Goal: Transaction & Acquisition: Purchase product/service

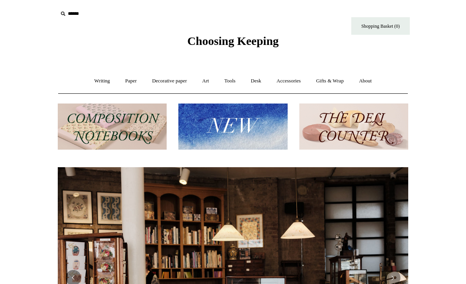
click at [260, 125] on img at bounding box center [232, 126] width 109 height 46
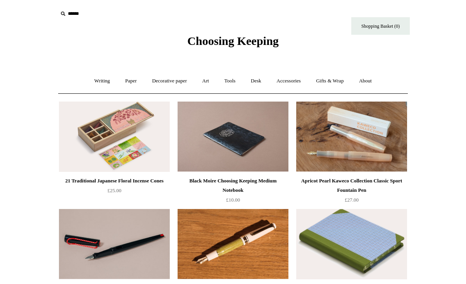
click at [244, 39] on span "Choosing Keeping" at bounding box center [232, 40] width 91 height 13
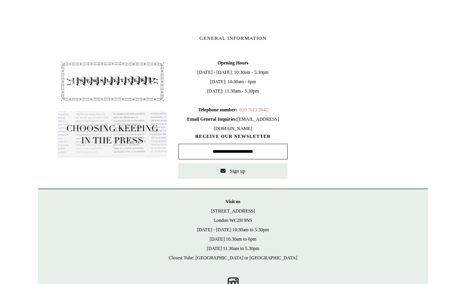
scroll to position [406, 0]
click at [257, 150] on input "text" at bounding box center [232, 151] width 109 height 16
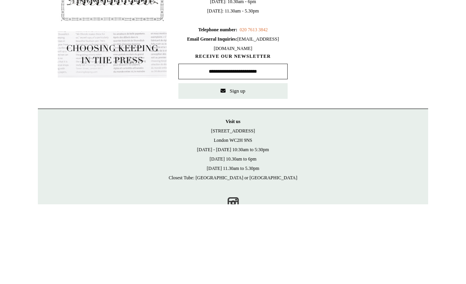
type input "**********"
click at [247, 163] on button "Sign up" at bounding box center [232, 171] width 109 height 16
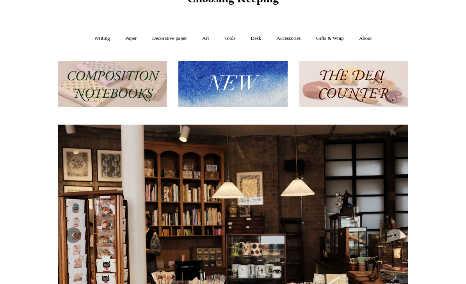
scroll to position [0, 0]
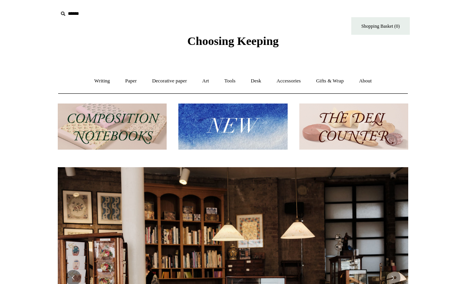
click at [246, 131] on img at bounding box center [232, 126] width 109 height 46
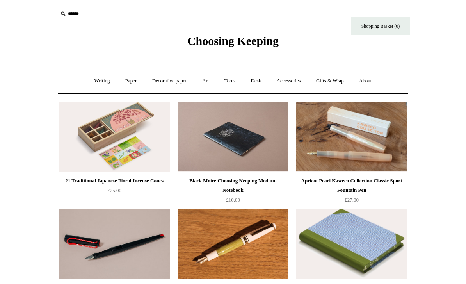
click at [209, 77] on link "Art +" at bounding box center [205, 81] width 21 height 21
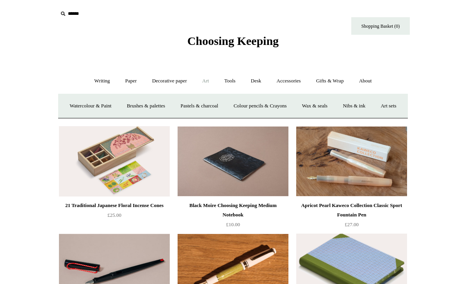
click at [107, 103] on link "Watercolour & Paint" at bounding box center [90, 106] width 56 height 21
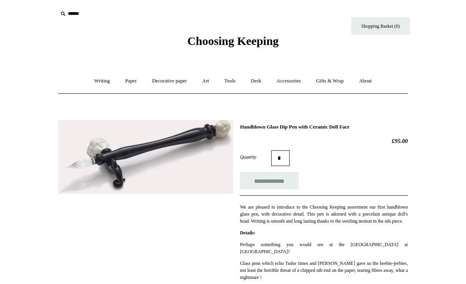
click at [260, 178] on input "**********" at bounding box center [269, 181] width 59 height 18
type input "**********"
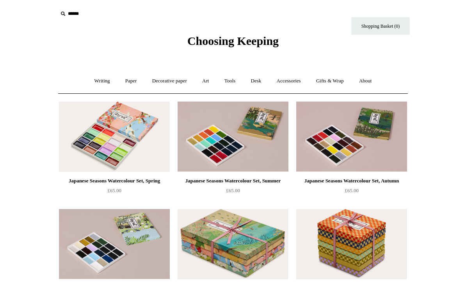
click at [209, 80] on link "Art +" at bounding box center [205, 81] width 21 height 21
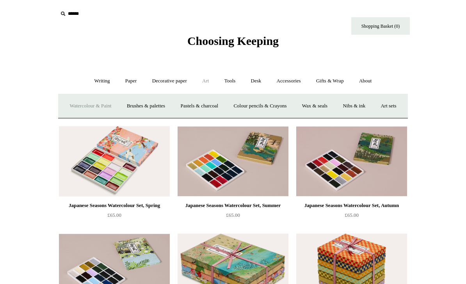
click at [167, 103] on link "Brushes & palettes" at bounding box center [146, 106] width 52 height 21
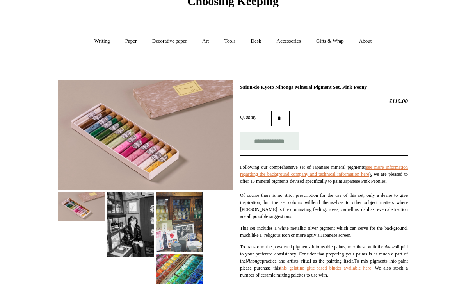
scroll to position [40, 0]
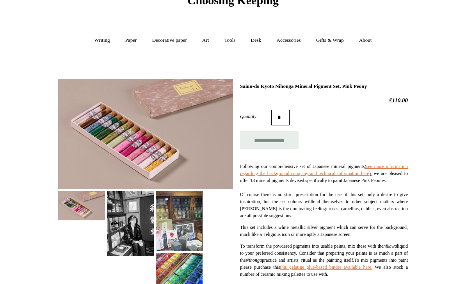
click at [141, 228] on img at bounding box center [130, 223] width 47 height 65
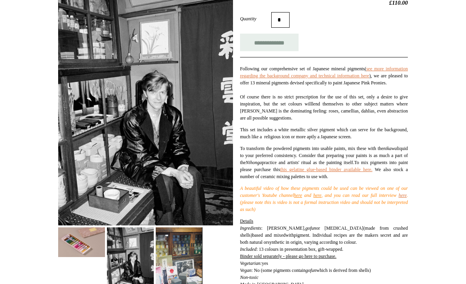
scroll to position [138, 0]
click at [185, 243] on img at bounding box center [179, 257] width 47 height 60
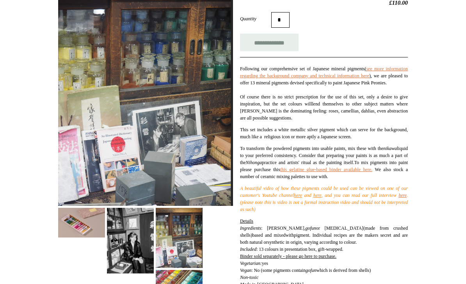
click at [187, 278] on img at bounding box center [179, 287] width 47 height 34
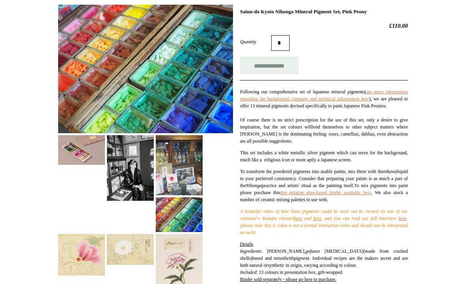
scroll to position [114, 0]
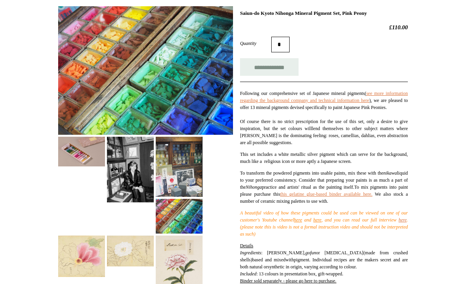
click at [86, 150] on img at bounding box center [81, 151] width 47 height 29
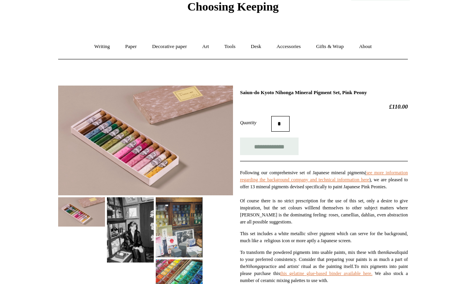
scroll to position [0, 0]
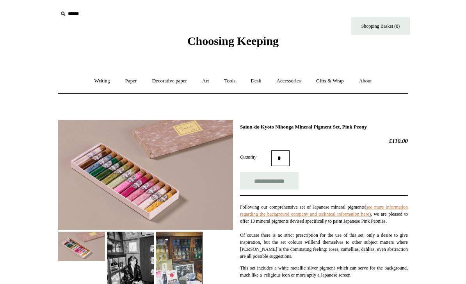
click at [262, 181] on input "**********" at bounding box center [269, 181] width 59 height 18
type input "**********"
click at [391, 27] on link "Shopping Basket (7)" at bounding box center [380, 26] width 59 height 18
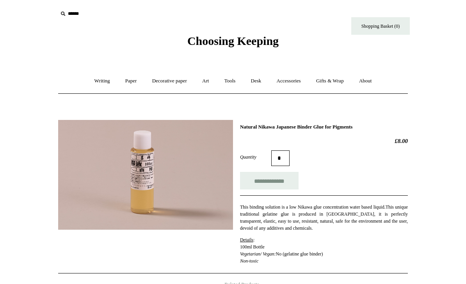
click at [280, 179] on input "**********" at bounding box center [269, 181] width 59 height 18
type input "**********"
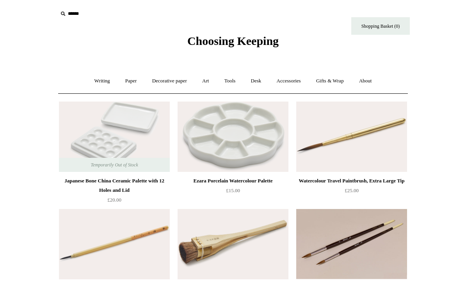
click at [210, 80] on link "Art +" at bounding box center [205, 81] width 21 height 21
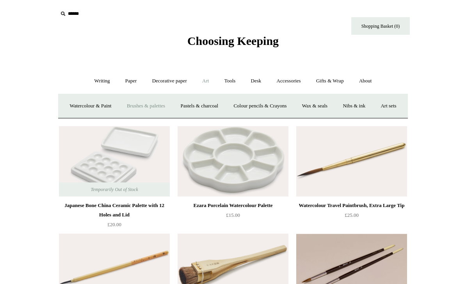
click at [219, 105] on link "Pastels & charcoal" at bounding box center [199, 106] width 52 height 21
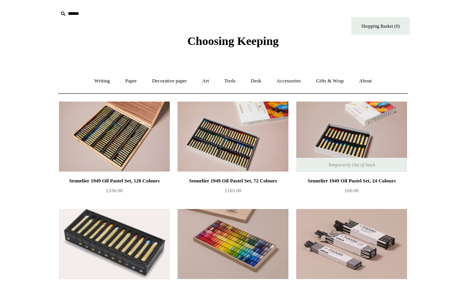
click at [212, 78] on link "Art +" at bounding box center [205, 81] width 21 height 21
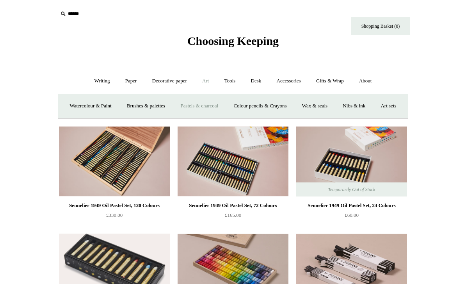
click at [286, 105] on link "Colour pencils & Crayons" at bounding box center [259, 106] width 67 height 21
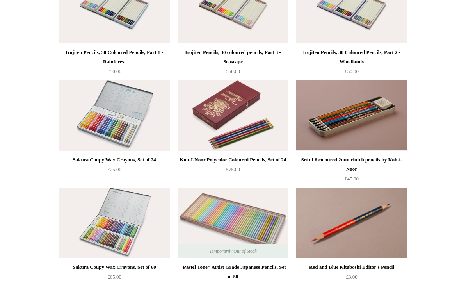
scroll to position [128, 0]
click at [36, 251] on html "Menu Choosing Keeping * Shipping Information Shopping Basket (0) * ⤺ + +" at bounding box center [233, 147] width 466 height 550
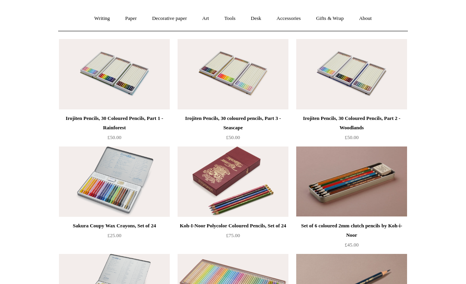
scroll to position [0, 0]
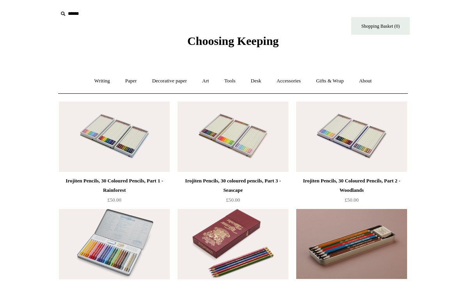
click at [206, 77] on link "Art +" at bounding box center [205, 81] width 21 height 21
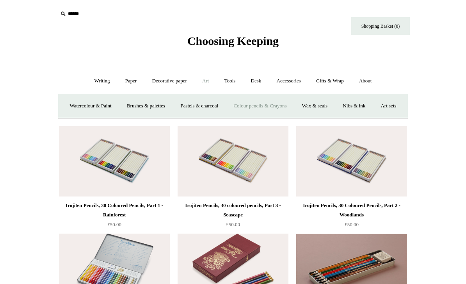
click at [335, 104] on link "Wax & seals" at bounding box center [314, 106] width 39 height 21
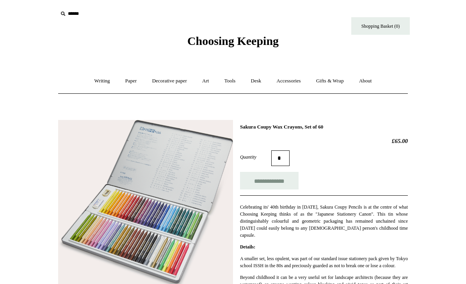
click at [278, 181] on input "**********" at bounding box center [269, 181] width 59 height 18
type input "**********"
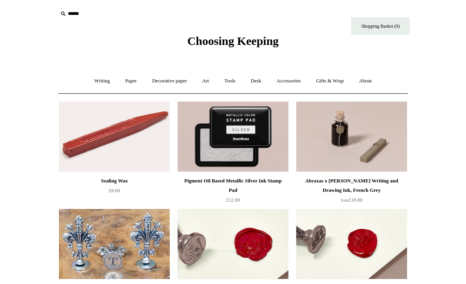
click at [208, 82] on link "Art +" at bounding box center [205, 81] width 21 height 21
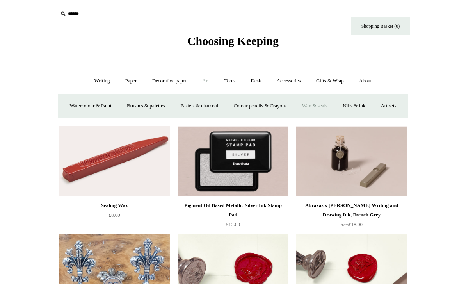
click at [373, 107] on link "Nibs & ink" at bounding box center [354, 106] width 37 height 21
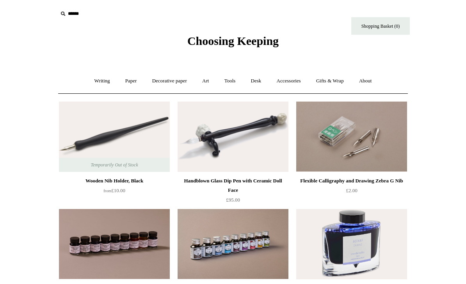
click at [210, 78] on link "Art +" at bounding box center [205, 81] width 21 height 21
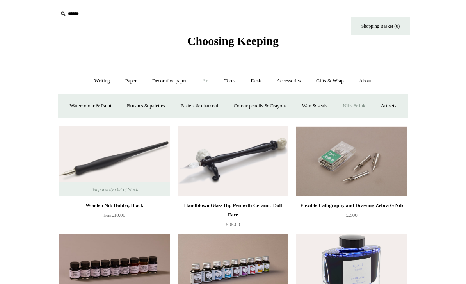
click at [374, 116] on link "Art sets" at bounding box center [389, 106] width 30 height 21
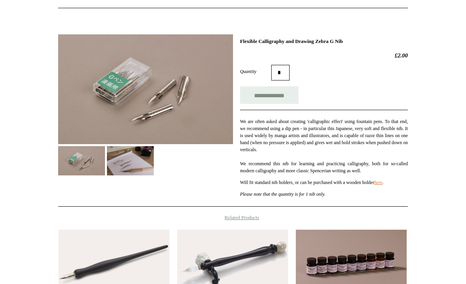
scroll to position [87, 0]
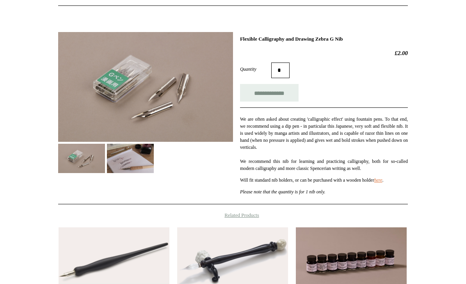
click at [151, 167] on img at bounding box center [130, 158] width 47 height 29
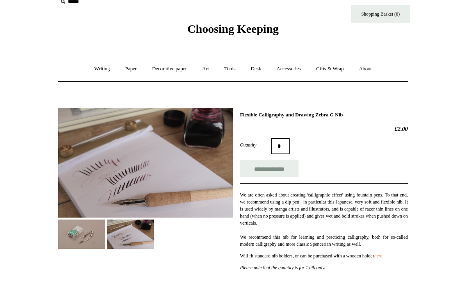
scroll to position [0, 0]
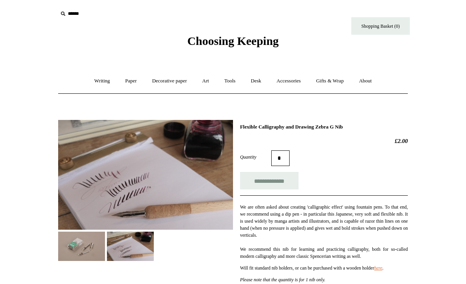
click at [289, 181] on input "**********" at bounding box center [269, 181] width 59 height 18
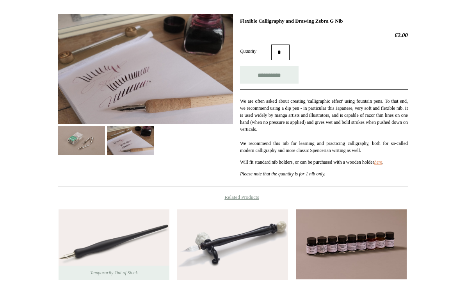
scroll to position [106, 0]
type input "**********"
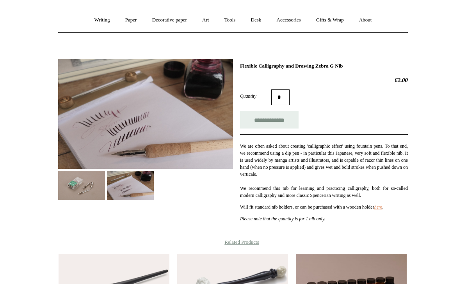
scroll to position [0, 0]
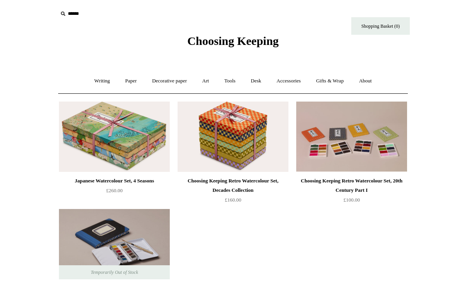
click at [234, 80] on link "Tools +" at bounding box center [229, 81] width 25 height 21
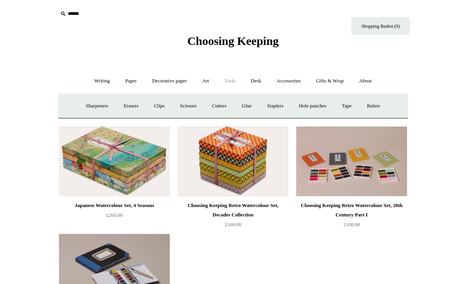
click at [93, 105] on link "Sharpeners" at bounding box center [97, 106] width 37 height 21
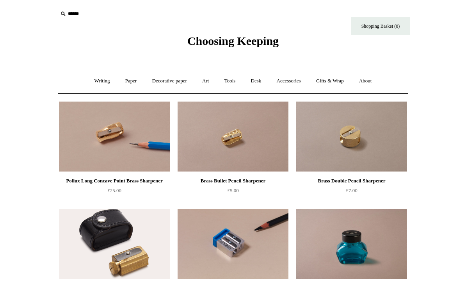
click at [236, 79] on link "Tools +" at bounding box center [229, 81] width 25 height 21
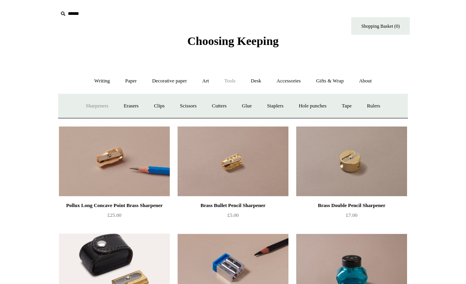
click at [126, 106] on link "Erasers" at bounding box center [131, 106] width 29 height 21
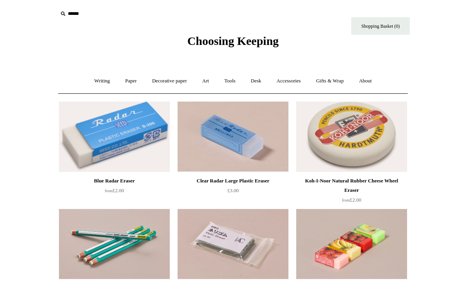
click at [235, 79] on link "Tools +" at bounding box center [229, 81] width 25 height 21
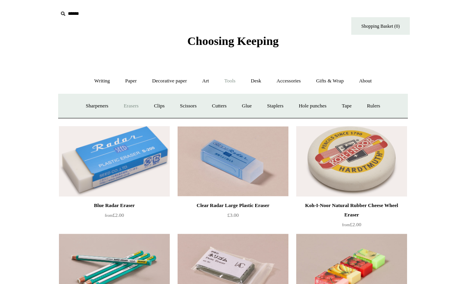
click at [159, 101] on link "Clips +" at bounding box center [159, 106] width 25 height 21
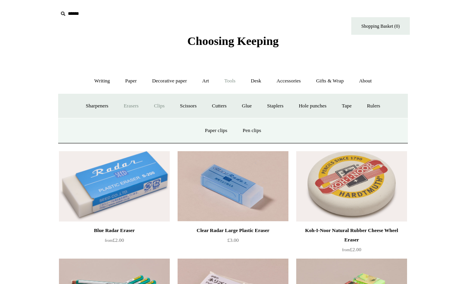
click at [219, 125] on link "Paper clips" at bounding box center [216, 130] width 36 height 21
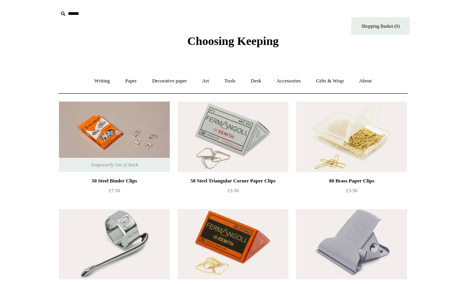
click at [231, 80] on link "Tools +" at bounding box center [229, 81] width 25 height 21
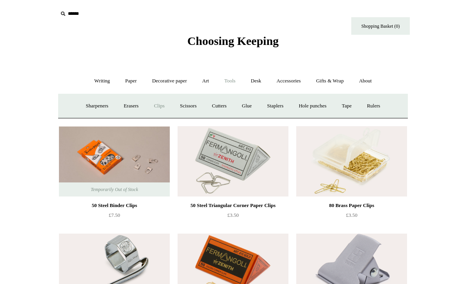
click at [155, 105] on link "Clips +" at bounding box center [159, 106] width 25 height 21
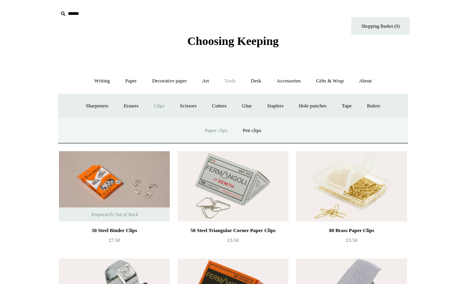
click at [260, 126] on link "Pen clips" at bounding box center [252, 130] width 32 height 21
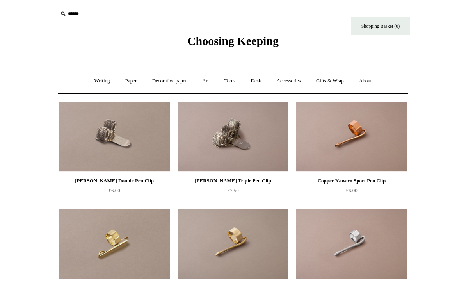
click at [232, 80] on link "Tools +" at bounding box center [229, 81] width 25 height 21
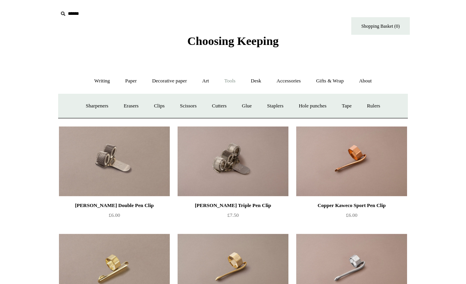
click at [184, 106] on link "Scissors" at bounding box center [188, 106] width 31 height 21
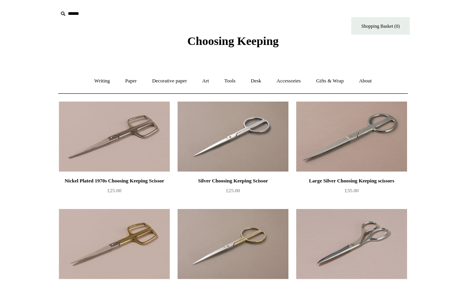
click at [236, 78] on link "Tools +" at bounding box center [229, 81] width 25 height 21
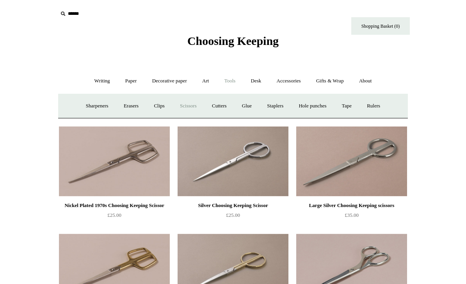
click at [225, 106] on link "Cutters" at bounding box center [219, 106] width 29 height 21
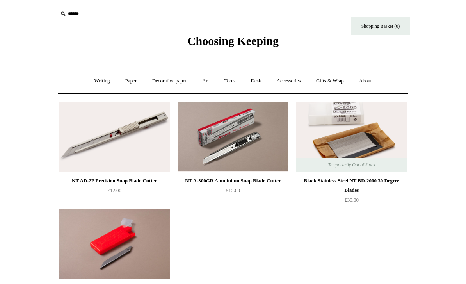
click at [238, 79] on link "Tools +" at bounding box center [229, 81] width 25 height 21
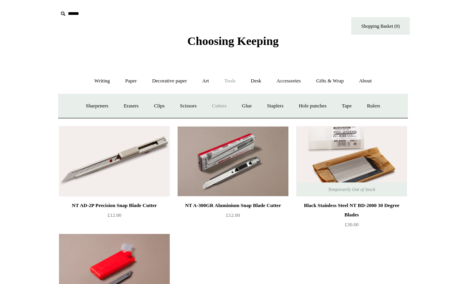
click at [252, 102] on link "Glue" at bounding box center [247, 106] width 24 height 21
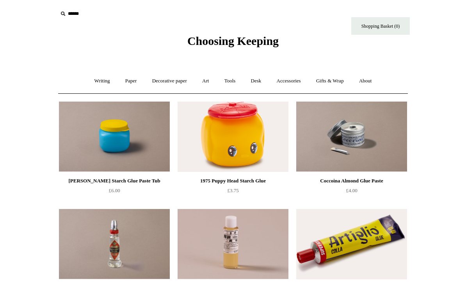
click at [235, 78] on link "Tools +" at bounding box center [229, 81] width 25 height 21
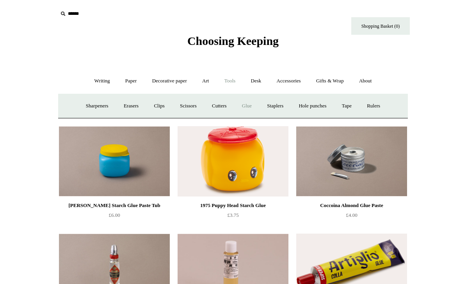
click at [276, 108] on link "Staplers +" at bounding box center [275, 106] width 30 height 21
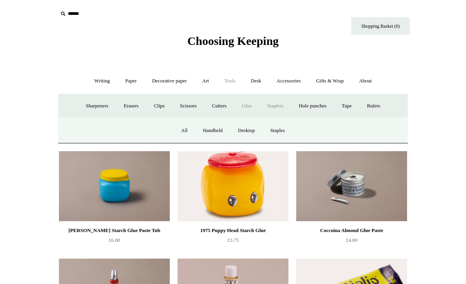
click at [186, 125] on link "All" at bounding box center [184, 130] width 21 height 21
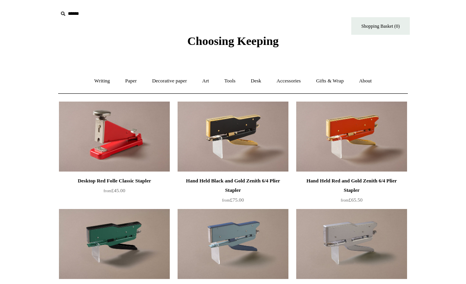
click at [233, 80] on link "Tools +" at bounding box center [229, 81] width 25 height 21
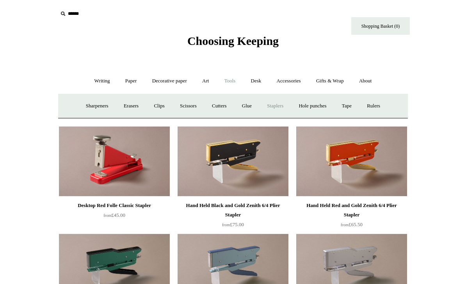
click at [323, 106] on link "Hole punches" at bounding box center [313, 106] width 42 height 21
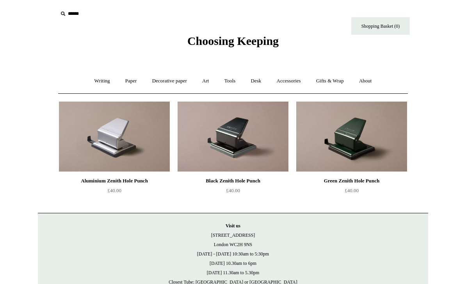
click at [230, 80] on link "Tools +" at bounding box center [229, 81] width 25 height 21
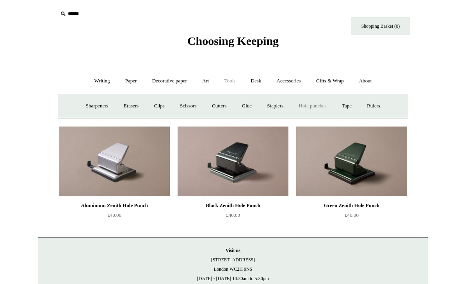
click at [356, 105] on link "Tape +" at bounding box center [347, 106] width 24 height 21
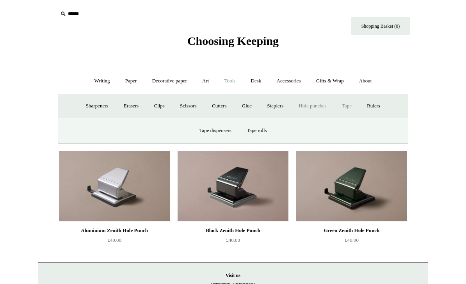
click at [220, 125] on link "Tape dispensers" at bounding box center [215, 130] width 46 height 21
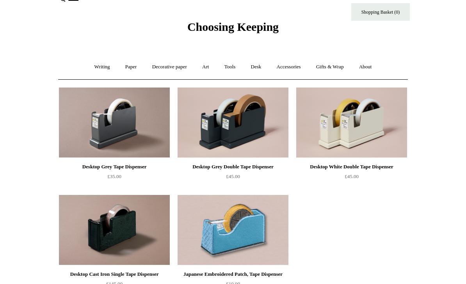
scroll to position [14, 0]
click at [231, 66] on link "Tools +" at bounding box center [229, 67] width 25 height 21
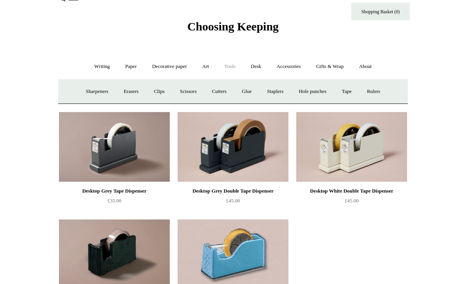
click at [354, 93] on link "Tape +" at bounding box center [347, 91] width 24 height 21
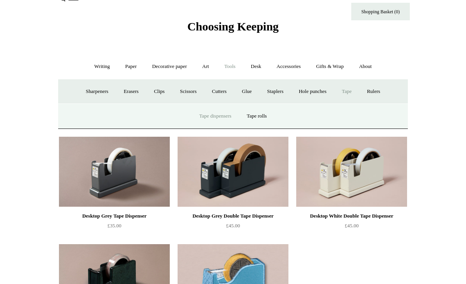
click at [263, 115] on link "Tape rolls" at bounding box center [257, 116] width 34 height 21
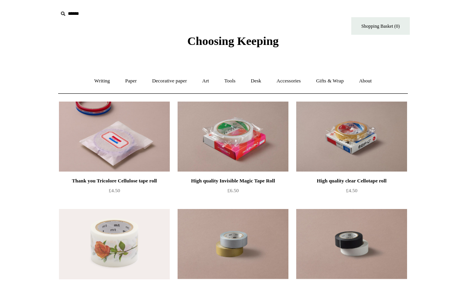
click at [234, 83] on link "Tools +" at bounding box center [229, 81] width 25 height 21
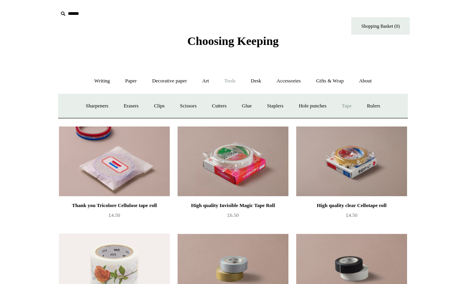
click at [383, 107] on link "Rulers" at bounding box center [373, 106] width 27 height 21
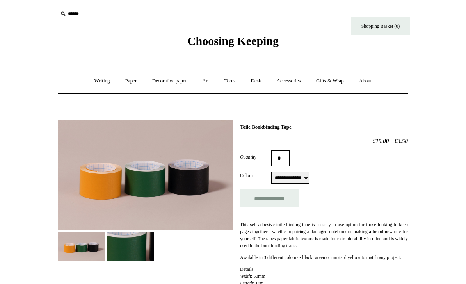
click at [299, 178] on select "**********" at bounding box center [290, 178] width 38 height 12
select select "*****"
click at [280, 199] on input "**********" at bounding box center [269, 198] width 59 height 18
type input "**********"
click at [303, 175] on select "**********" at bounding box center [290, 178] width 38 height 12
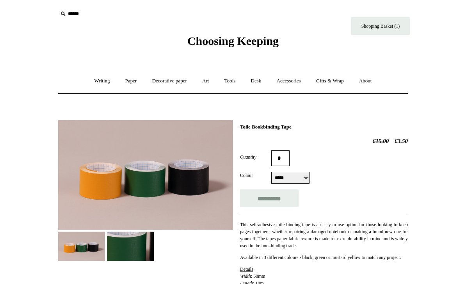
select select "*****"
click at [287, 196] on input "**********" at bounding box center [269, 198] width 59 height 18
type input "**********"
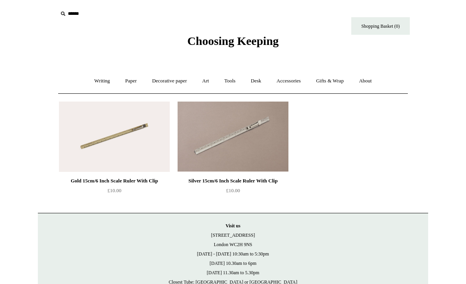
click at [260, 82] on link "Desk +" at bounding box center [256, 81] width 25 height 21
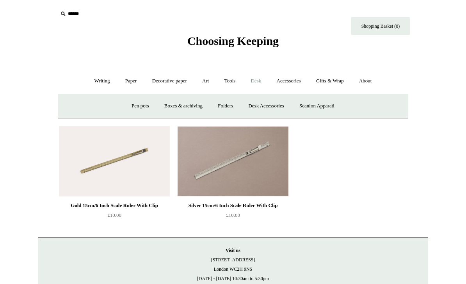
click at [137, 103] on link "Pen pots" at bounding box center [140, 106] width 31 height 21
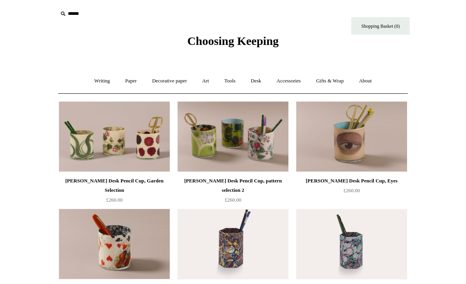
click at [262, 82] on link "Desk +" at bounding box center [256, 81] width 25 height 21
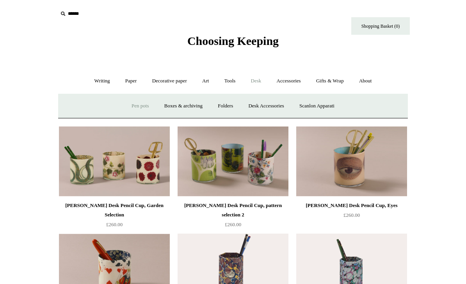
click at [190, 105] on link "Boxes & archiving" at bounding box center [183, 106] width 52 height 21
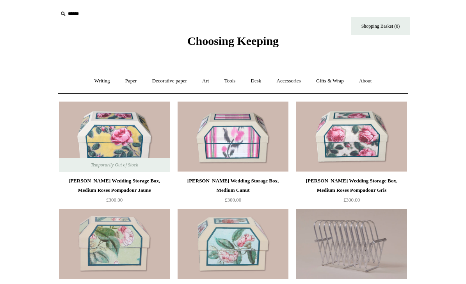
click at [259, 79] on link "Desk +" at bounding box center [256, 81] width 25 height 21
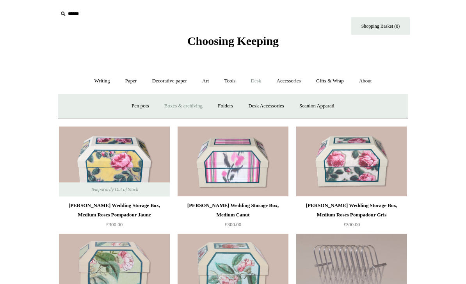
click at [225, 103] on link "Folders" at bounding box center [225, 106] width 29 height 21
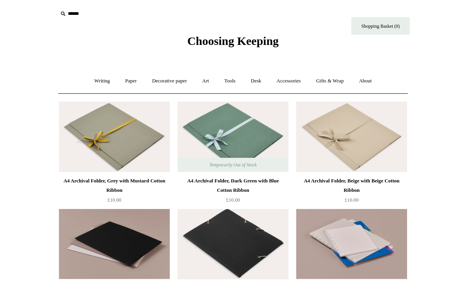
click at [261, 78] on link "Desk +" at bounding box center [256, 81] width 25 height 21
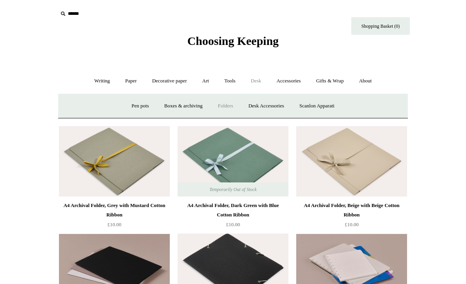
click at [276, 104] on link "Desk Accessories" at bounding box center [266, 106] width 50 height 21
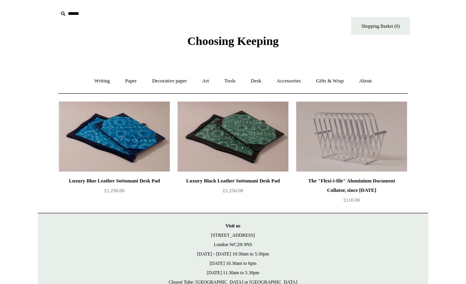
click at [258, 80] on link "Desk +" at bounding box center [256, 81] width 25 height 21
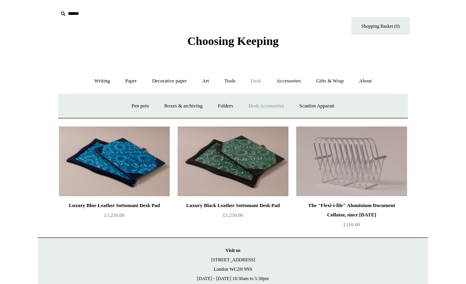
click at [332, 106] on link "Scanlon Apparati" at bounding box center [316, 106] width 49 height 21
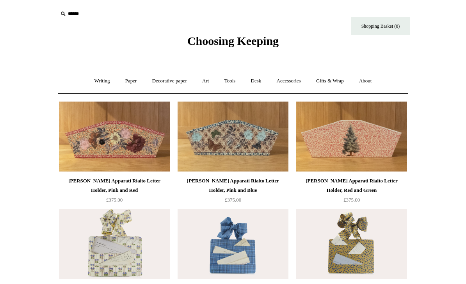
click at [291, 78] on link "Accessories +" at bounding box center [289, 81] width 38 height 21
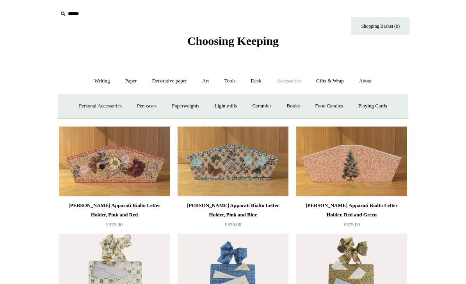
click at [103, 103] on link "Personal Accessories +" at bounding box center [100, 106] width 57 height 21
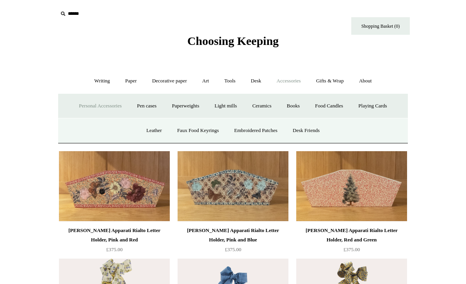
click at [146, 127] on link "Leather" at bounding box center [154, 130] width 30 height 21
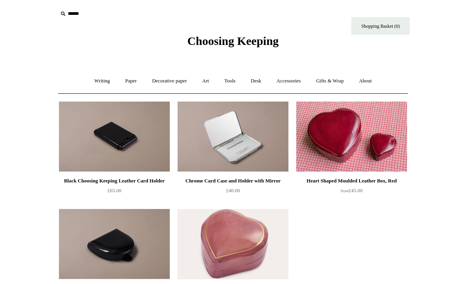
click at [300, 81] on link "Accessories +" at bounding box center [289, 81] width 38 height 21
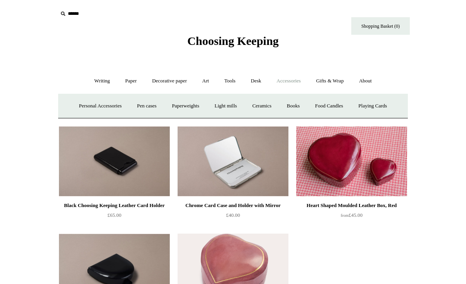
click at [111, 103] on link "Personal Accessories +" at bounding box center [100, 106] width 57 height 21
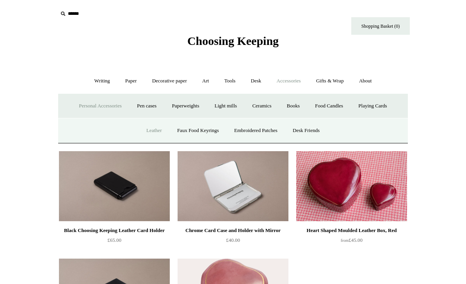
click at [191, 131] on link "Faux Food Keyrings" at bounding box center [198, 130] width 56 height 21
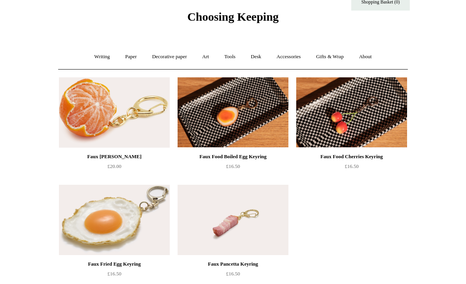
scroll to position [9, 0]
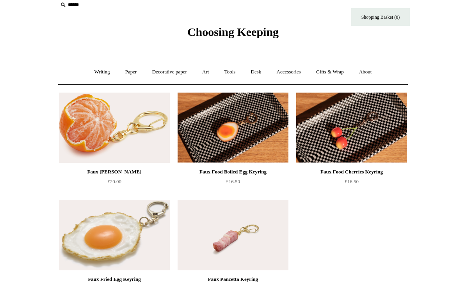
click at [289, 73] on link "Accessories +" at bounding box center [289, 72] width 38 height 21
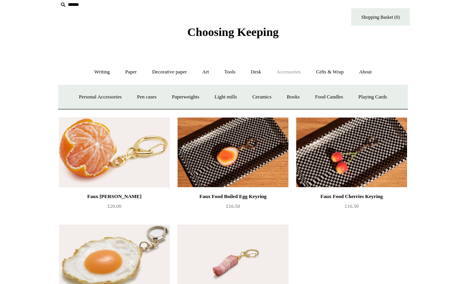
click at [111, 94] on link "Personal Accessories +" at bounding box center [100, 97] width 57 height 21
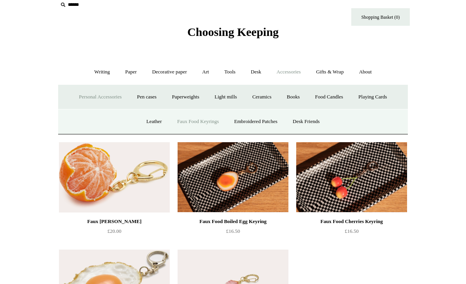
click at [252, 122] on link "Embroidered Patches" at bounding box center [255, 121] width 57 height 21
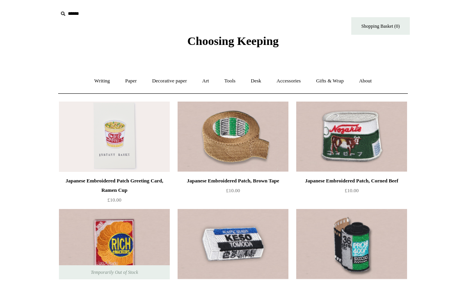
click at [297, 82] on link "Accessories +" at bounding box center [289, 81] width 38 height 21
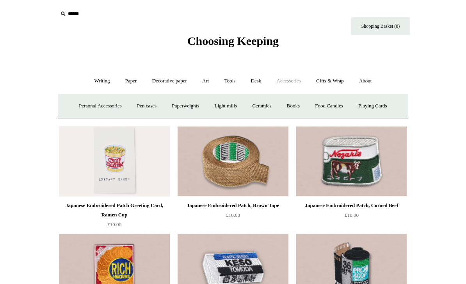
click at [115, 102] on link "Personal Accessories +" at bounding box center [100, 106] width 57 height 21
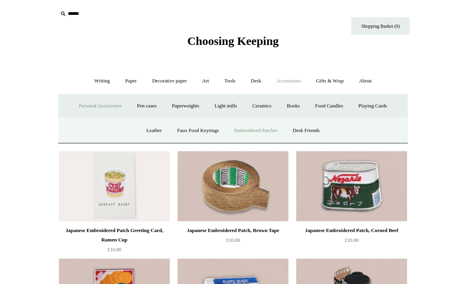
click at [311, 133] on link "Desk Friends" at bounding box center [306, 130] width 41 height 21
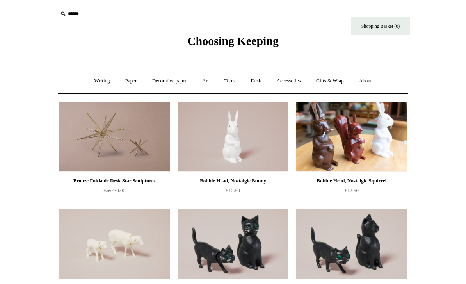
click at [292, 82] on link "Accessories +" at bounding box center [289, 81] width 38 height 21
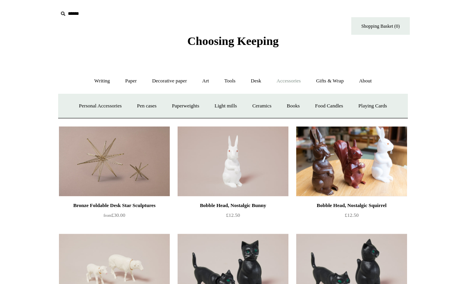
click at [142, 104] on link "Pen cases" at bounding box center [147, 106] width 34 height 21
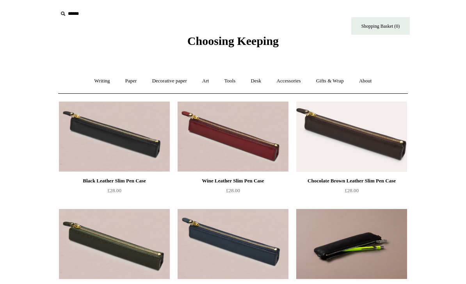
click at [293, 80] on link "Accessories +" at bounding box center [289, 81] width 38 height 21
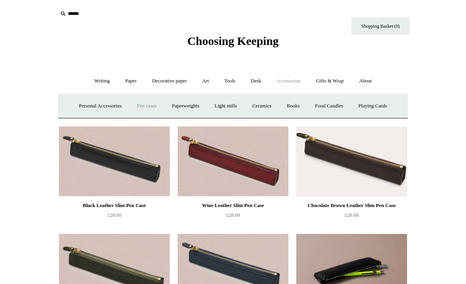
click at [184, 107] on link "Paperweights +" at bounding box center [185, 106] width 41 height 21
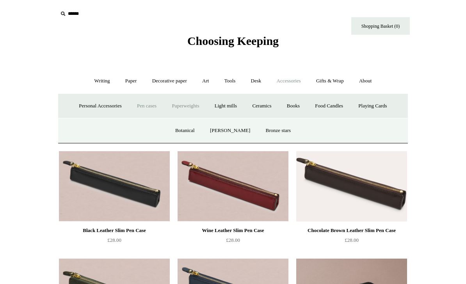
click at [196, 130] on link "Botanical" at bounding box center [185, 130] width 34 height 21
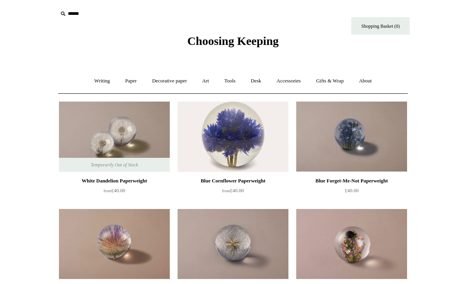
click at [291, 82] on link "Accessories +" at bounding box center [289, 81] width 38 height 21
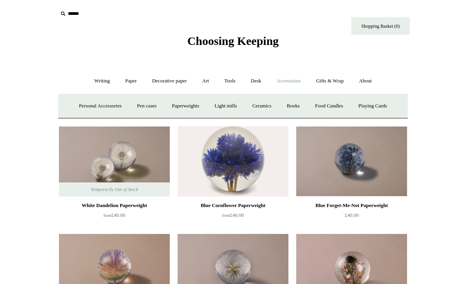
click at [226, 105] on link "Light mills" at bounding box center [226, 106] width 36 height 21
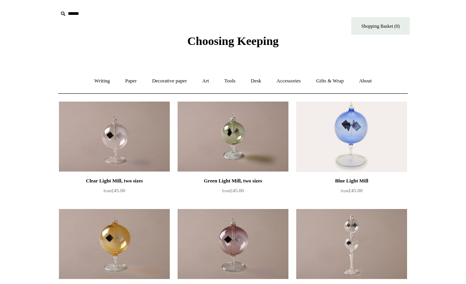
click at [289, 83] on link "Accessories +" at bounding box center [289, 81] width 38 height 21
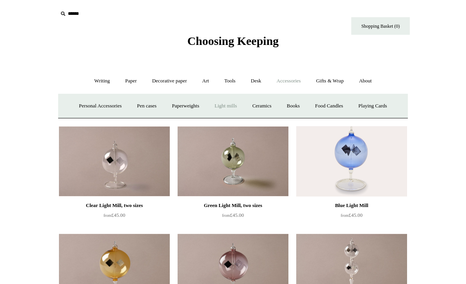
click at [270, 108] on link "Ceramics +" at bounding box center [261, 106] width 33 height 21
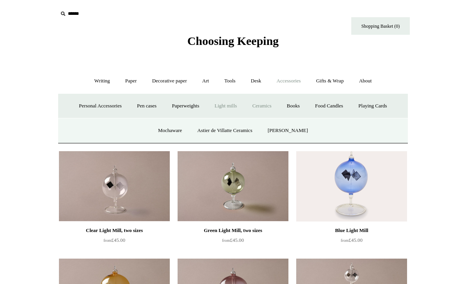
click at [174, 132] on link "Mochaware" at bounding box center [170, 130] width 38 height 21
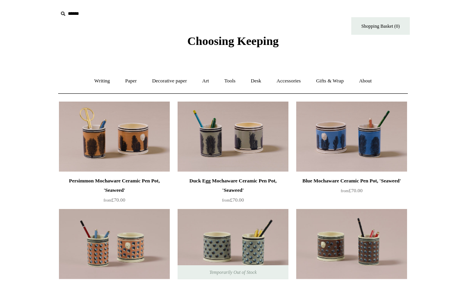
click at [295, 84] on link "Accessories +" at bounding box center [289, 81] width 38 height 21
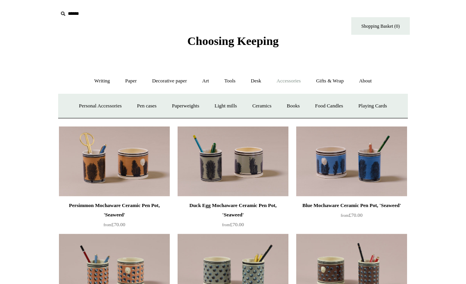
click at [269, 107] on link "Ceramics +" at bounding box center [261, 106] width 33 height 21
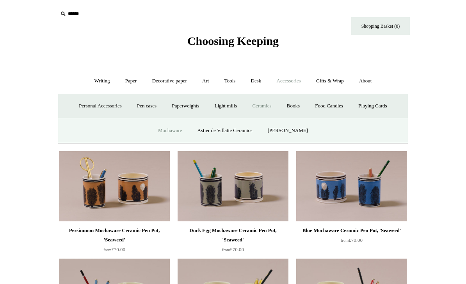
click at [223, 133] on link "Astier de Villatte Ceramics" at bounding box center [225, 130] width 69 height 21
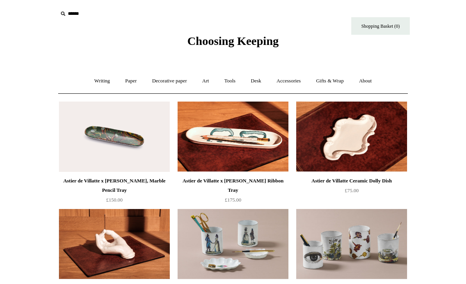
click at [289, 81] on link "Accessories +" at bounding box center [289, 81] width 38 height 21
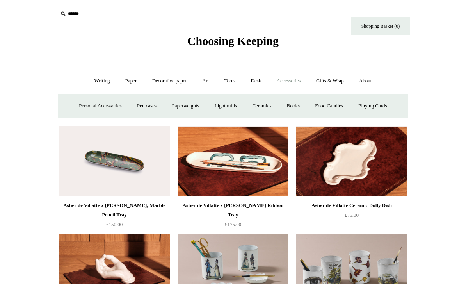
click at [271, 105] on link "Ceramics +" at bounding box center [261, 106] width 33 height 21
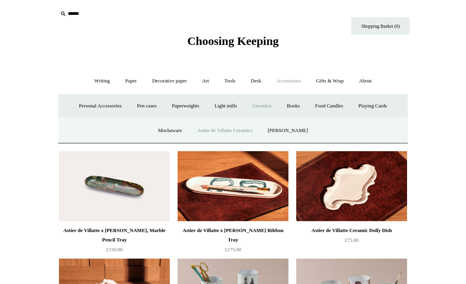
click at [302, 131] on link "[PERSON_NAME]" at bounding box center [288, 130] width 54 height 21
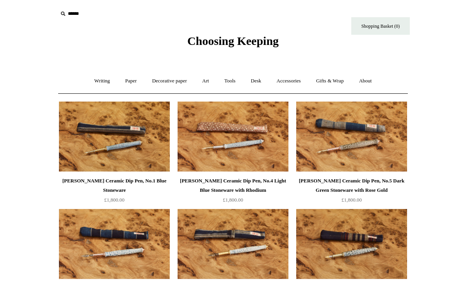
click at [293, 81] on link "Accessories +" at bounding box center [289, 81] width 38 height 21
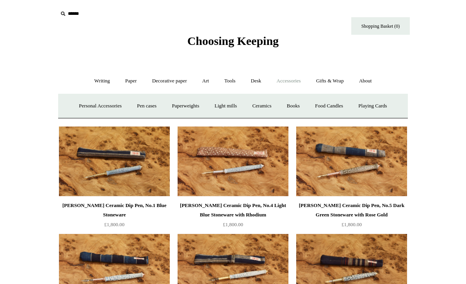
click at [296, 106] on link "Books" at bounding box center [293, 106] width 27 height 21
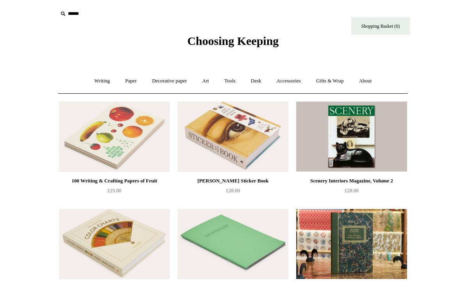
click at [299, 81] on link "Accessories +" at bounding box center [289, 81] width 38 height 21
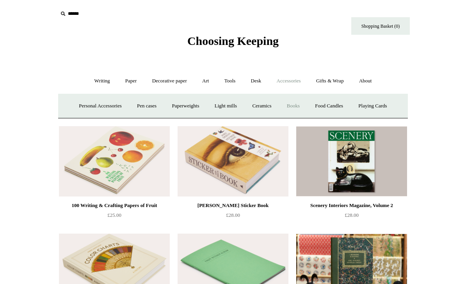
click at [335, 108] on link "Food Candles" at bounding box center [329, 106] width 42 height 21
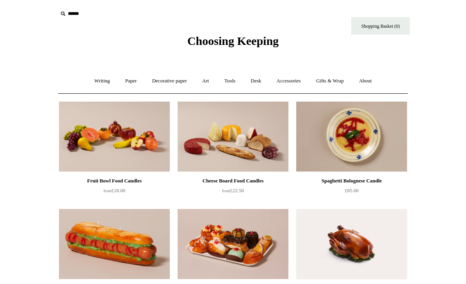
click at [293, 82] on link "Accessories +" at bounding box center [289, 81] width 38 height 21
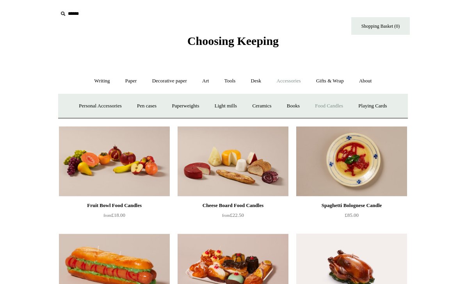
click at [378, 108] on link "Playing Cards" at bounding box center [372, 106] width 43 height 21
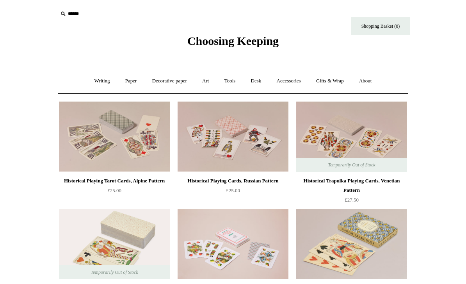
click at [332, 78] on link "Gifts & Wrap +" at bounding box center [330, 81] width 42 height 21
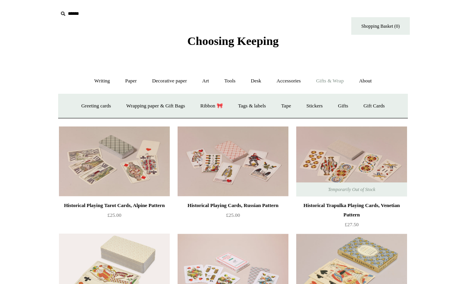
click at [96, 103] on link "Greeting cards +" at bounding box center [96, 106] width 44 height 21
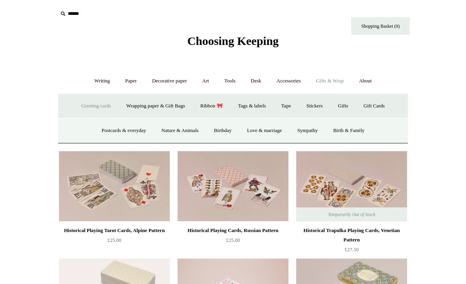
click at [169, 103] on link "Wrapping paper & Gift Bags" at bounding box center [155, 106] width 73 height 21
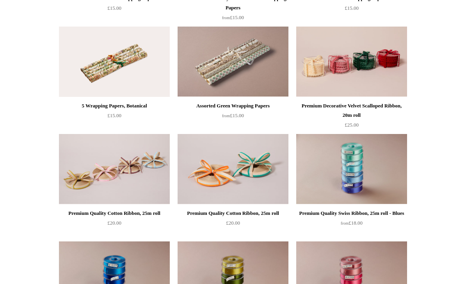
scroll to position [611, 0]
click at [388, 110] on div "Premium Decorative Velvet Scalloped Ribbon, 20m roll" at bounding box center [351, 111] width 107 height 19
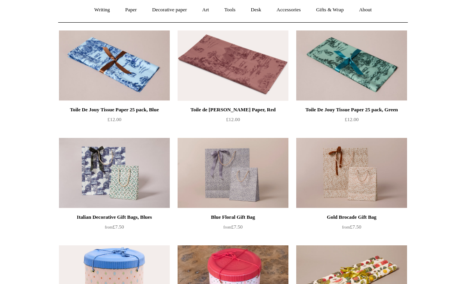
scroll to position [0, 0]
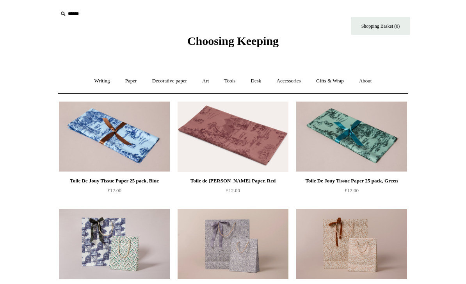
click at [334, 84] on link "Gifts & Wrap +" at bounding box center [330, 81] width 42 height 21
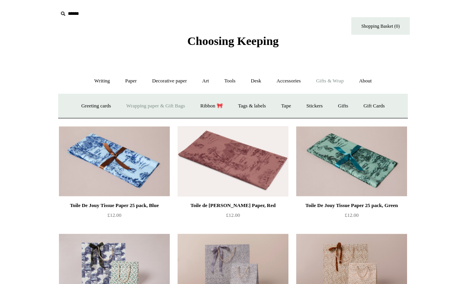
click at [218, 102] on link "Ribbon 🎀" at bounding box center [211, 106] width 37 height 21
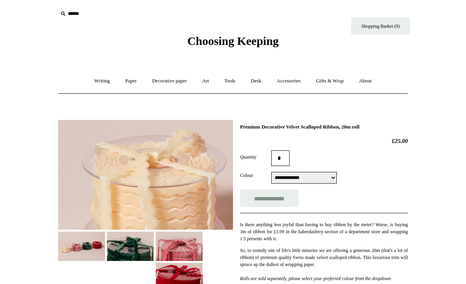
select select "**********"
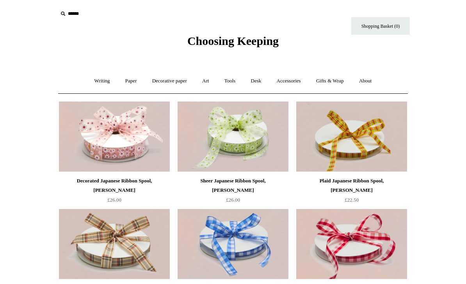
click at [331, 78] on link "Gifts & Wrap +" at bounding box center [330, 81] width 42 height 21
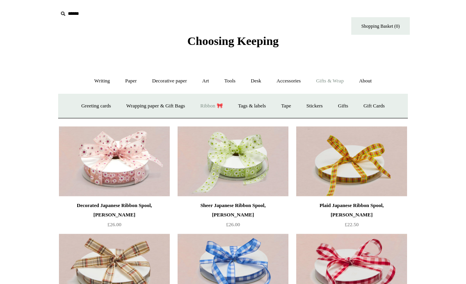
click at [258, 109] on link "Tags & labels" at bounding box center [252, 106] width 42 height 21
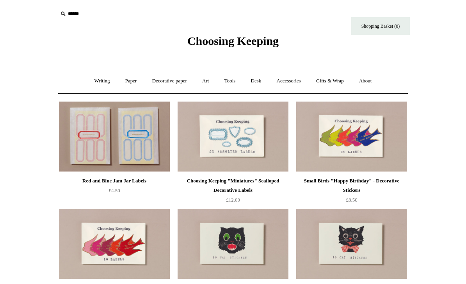
click at [332, 82] on link "Gifts & Wrap +" at bounding box center [330, 81] width 42 height 21
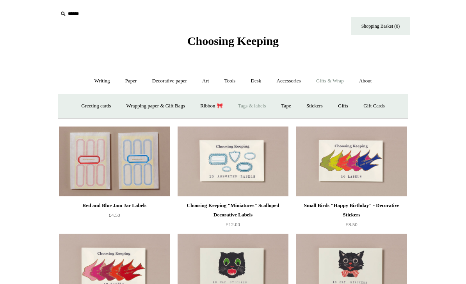
click at [291, 106] on link "Tape" at bounding box center [287, 106] width 24 height 21
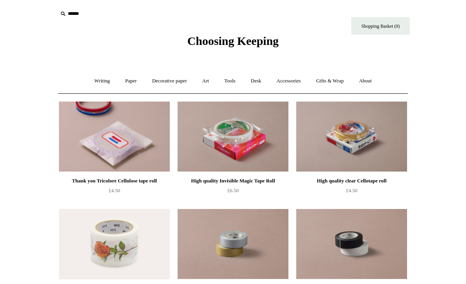
click at [344, 82] on link "Gifts & Wrap +" at bounding box center [330, 81] width 42 height 21
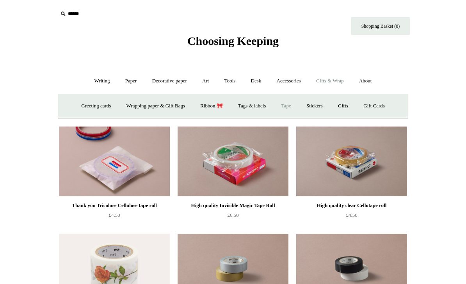
click at [320, 102] on link "Stickers" at bounding box center [314, 106] width 30 height 21
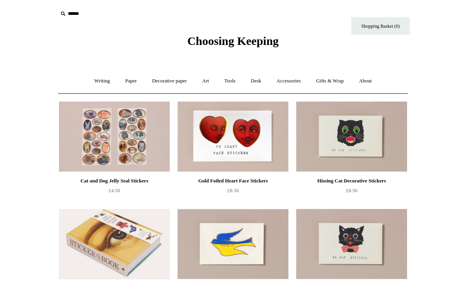
click at [335, 84] on link "Gifts & Wrap +" at bounding box center [330, 81] width 42 height 21
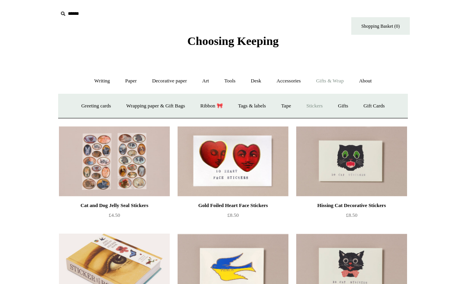
click at [351, 99] on link "Gifts +" at bounding box center [343, 106] width 24 height 21
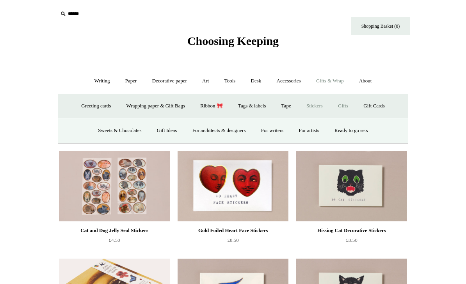
click at [319, 129] on link "For artists" at bounding box center [309, 130] width 34 height 21
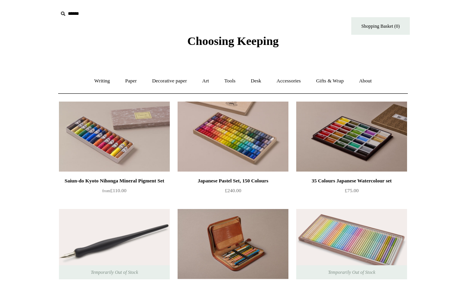
click at [339, 83] on link "Gifts & Wrap +" at bounding box center [330, 81] width 42 height 21
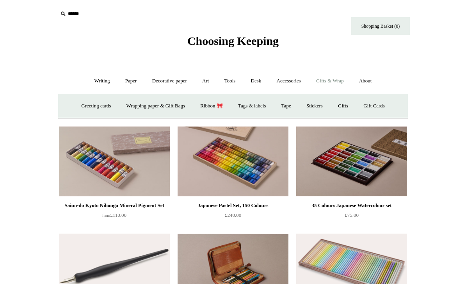
click at [351, 106] on link "Gifts +" at bounding box center [343, 106] width 24 height 21
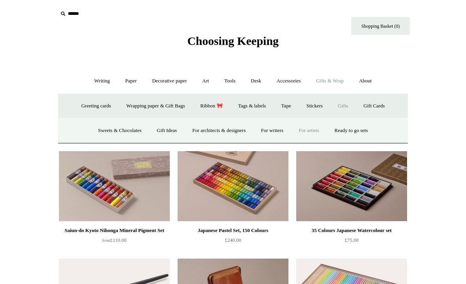
click at [360, 134] on link "Ready to go sets" at bounding box center [352, 130] width 48 height 21
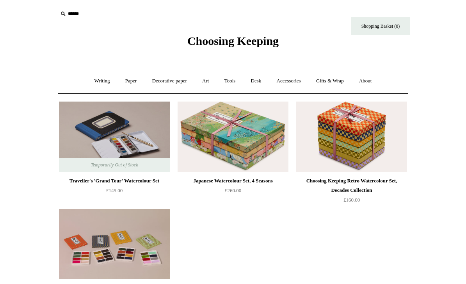
click at [335, 80] on link "Gifts & Wrap +" at bounding box center [330, 81] width 42 height 21
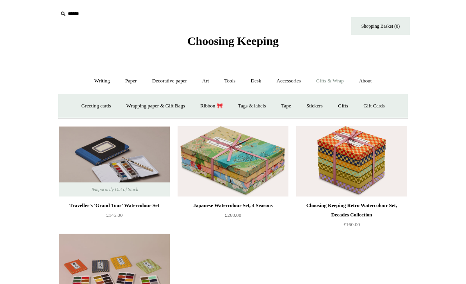
click at [347, 107] on link "Gifts +" at bounding box center [343, 106] width 24 height 21
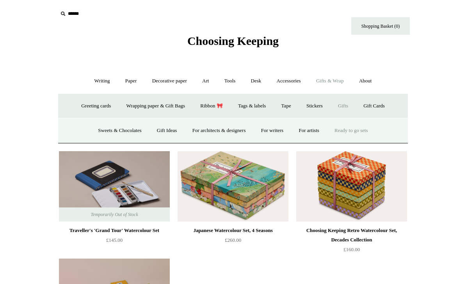
click at [270, 130] on link "For writers" at bounding box center [272, 130] width 36 height 21
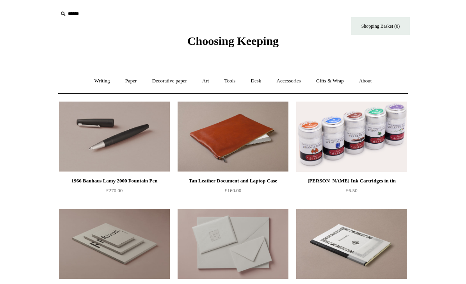
click at [336, 77] on link "Gifts & Wrap +" at bounding box center [330, 81] width 42 height 21
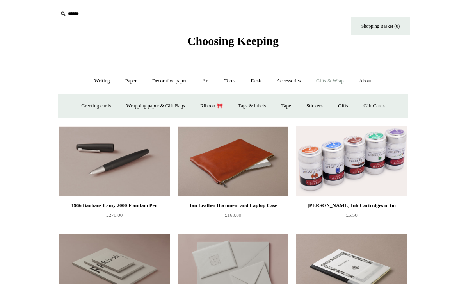
click at [353, 103] on link "Gifts +" at bounding box center [343, 106] width 24 height 21
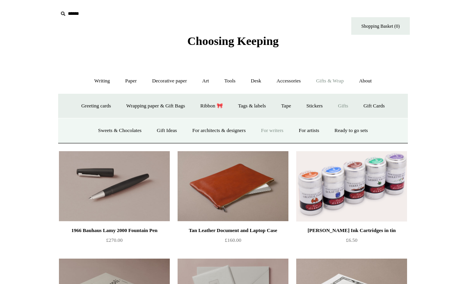
click at [233, 130] on link "For architects & designers" at bounding box center [219, 130] width 68 height 21
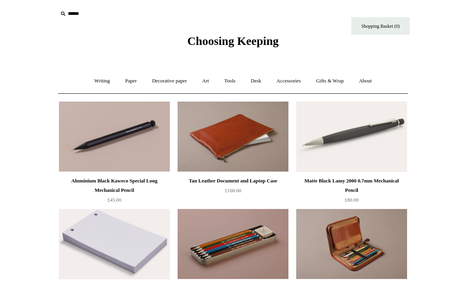
click at [340, 81] on link "Gifts & Wrap +" at bounding box center [330, 81] width 42 height 21
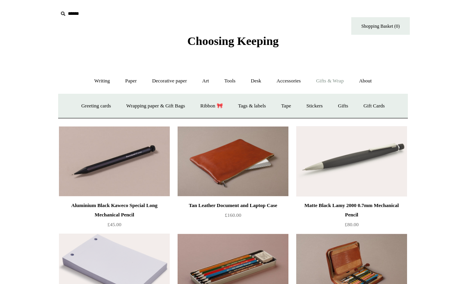
click at [346, 103] on link "Gifts +" at bounding box center [343, 106] width 24 height 21
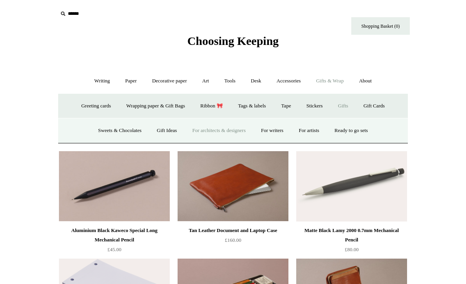
click at [165, 129] on link "Gift Ideas" at bounding box center [167, 130] width 34 height 21
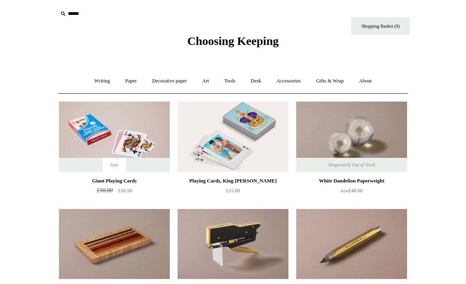
click at [167, 86] on link "Decorative paper +" at bounding box center [169, 81] width 49 height 21
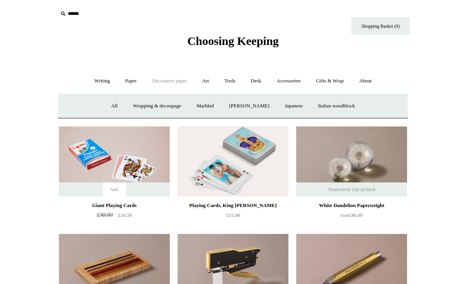
click at [108, 108] on link "All" at bounding box center [114, 106] width 21 height 21
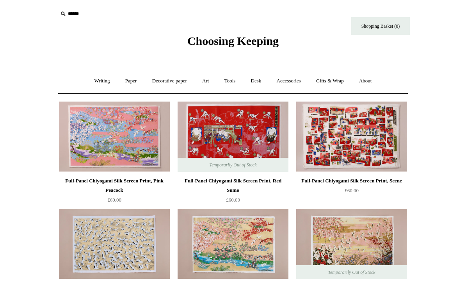
click at [129, 80] on link "Paper +" at bounding box center [131, 81] width 26 height 21
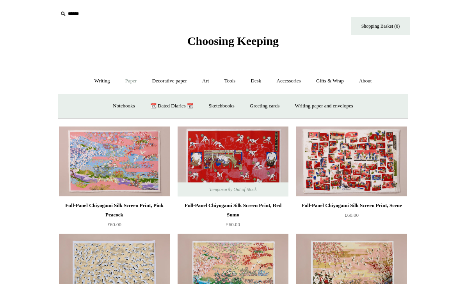
click at [122, 105] on link "Notebooks +" at bounding box center [124, 106] width 36 height 21
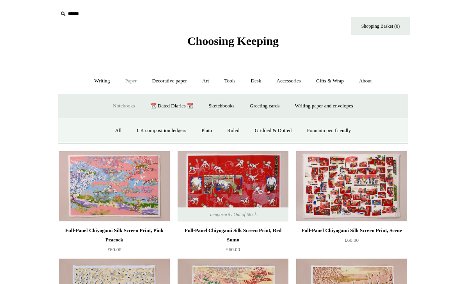
click at [118, 128] on link "All" at bounding box center [118, 130] width 21 height 21
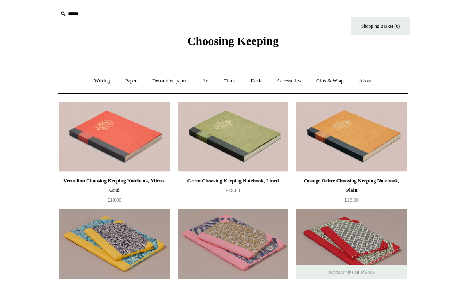
click at [130, 85] on link "Paper +" at bounding box center [131, 81] width 26 height 21
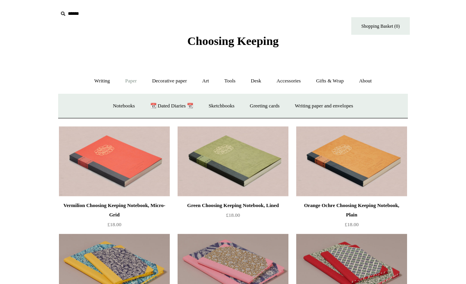
click at [227, 108] on link "Sketchbooks +" at bounding box center [221, 106] width 40 height 21
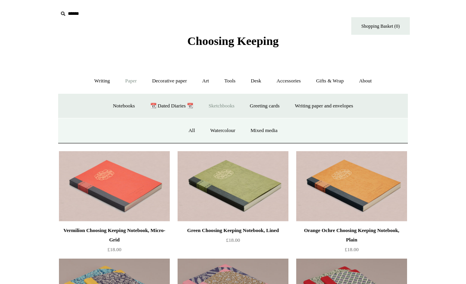
click at [193, 128] on link "All" at bounding box center [192, 130] width 21 height 21
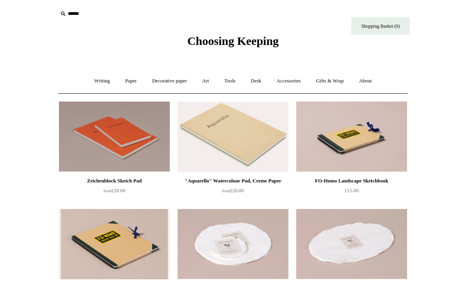
click at [130, 80] on link "Paper +" at bounding box center [131, 81] width 26 height 21
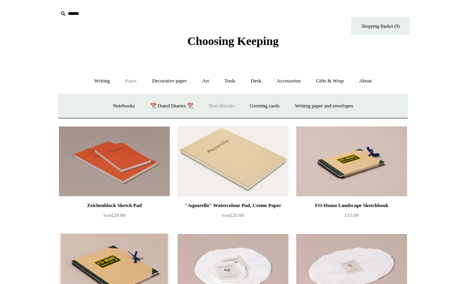
click at [317, 103] on link "Writing paper and envelopes +" at bounding box center [324, 106] width 72 height 21
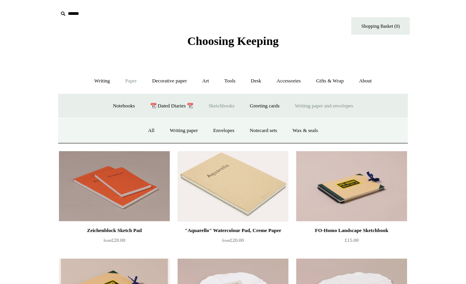
click at [147, 129] on link "All" at bounding box center [151, 130] width 21 height 21
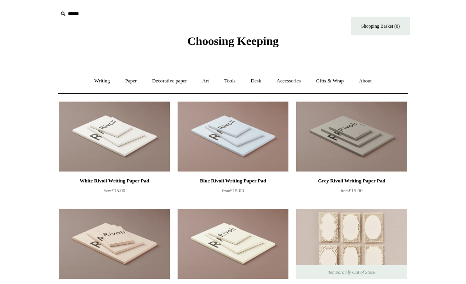
click at [101, 80] on link "Writing +" at bounding box center [102, 81] width 30 height 21
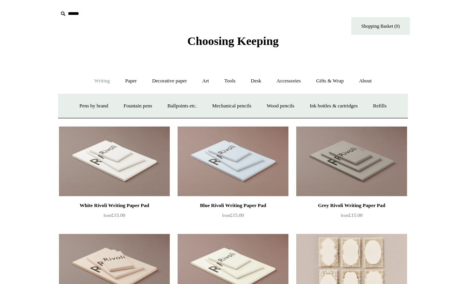
click at [353, 108] on link "Ink bottles & cartridges +" at bounding box center [334, 106] width 62 height 21
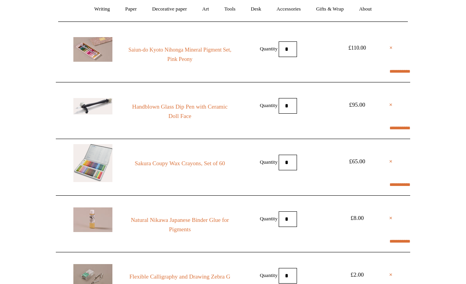
scroll to position [68, 0]
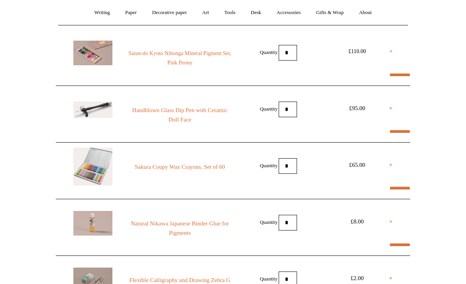
select select "**********"
type input "*****"
select select "********"
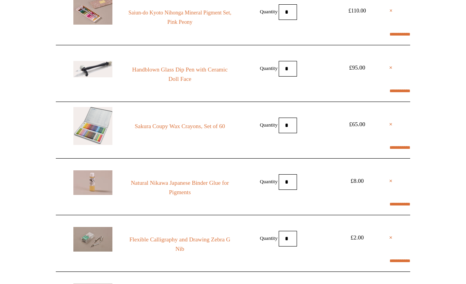
scroll to position [111, 0]
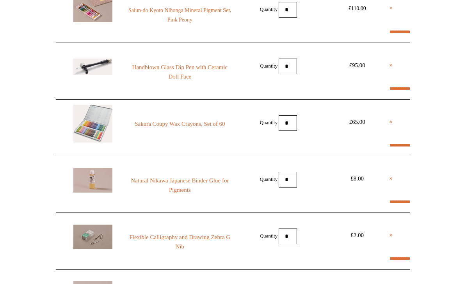
click at [392, 63] on link "×" at bounding box center [391, 65] width 4 height 9
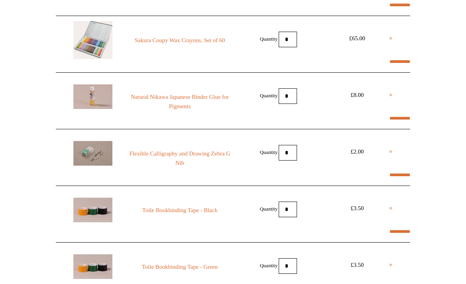
select select "**********"
type input "*****"
select select "********"
